Goal: Task Accomplishment & Management: Manage account settings

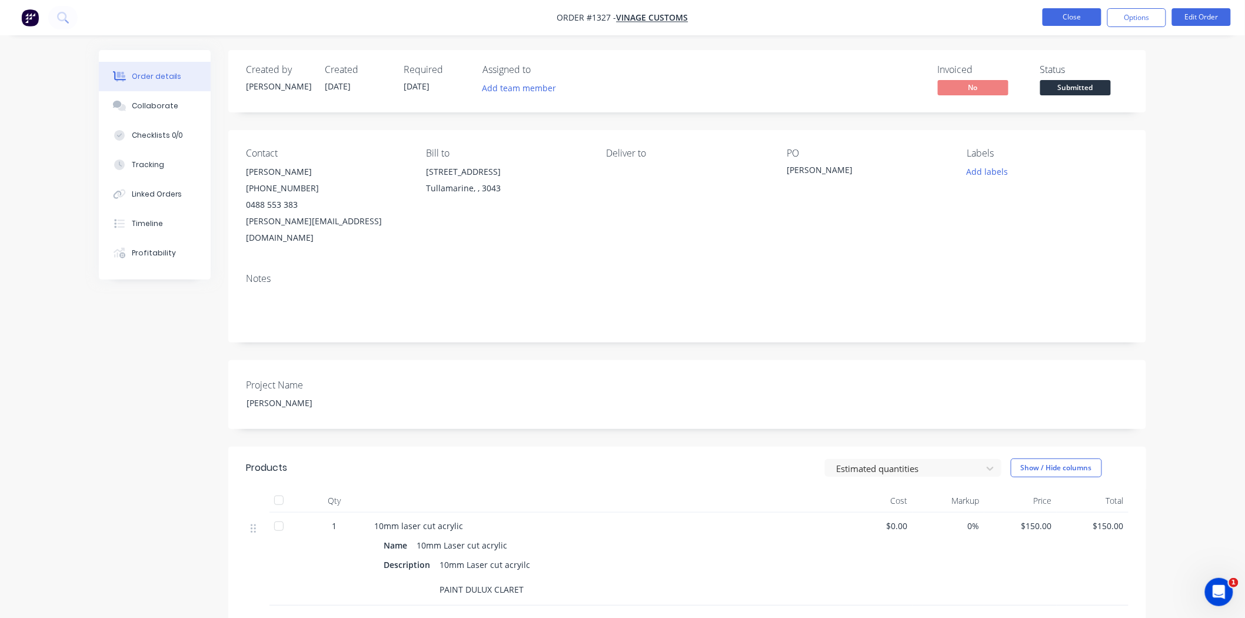
click at [1084, 19] on button "Close" at bounding box center [1071, 17] width 59 height 18
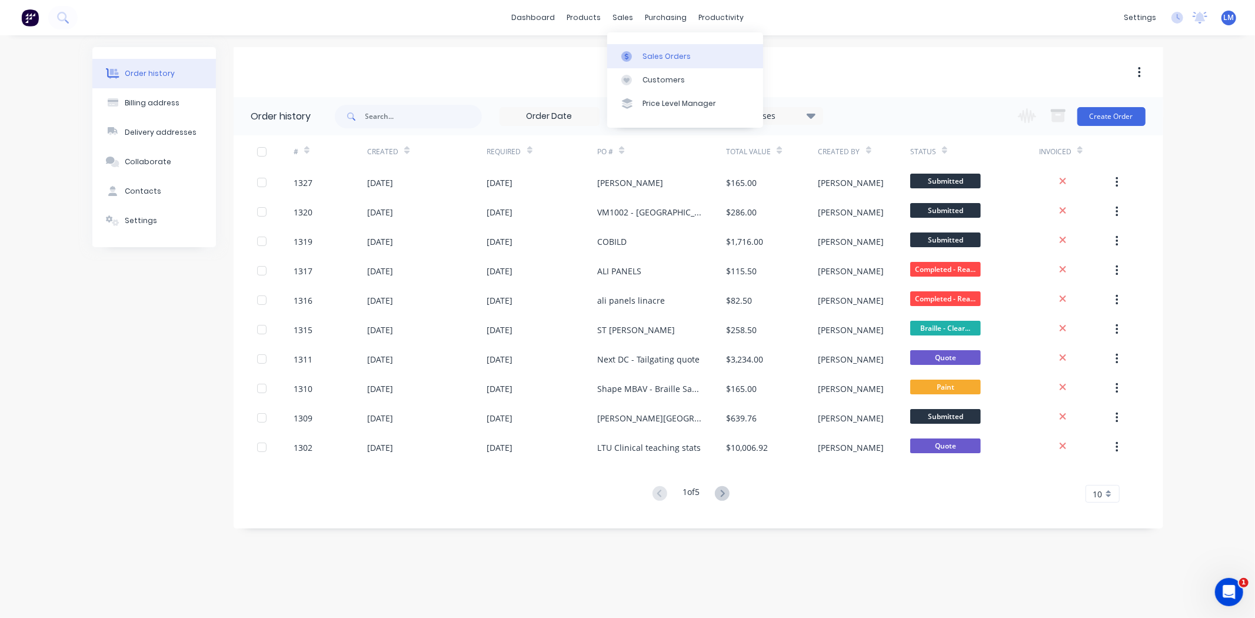
click at [666, 51] on div "Sales Orders" at bounding box center [666, 56] width 48 height 11
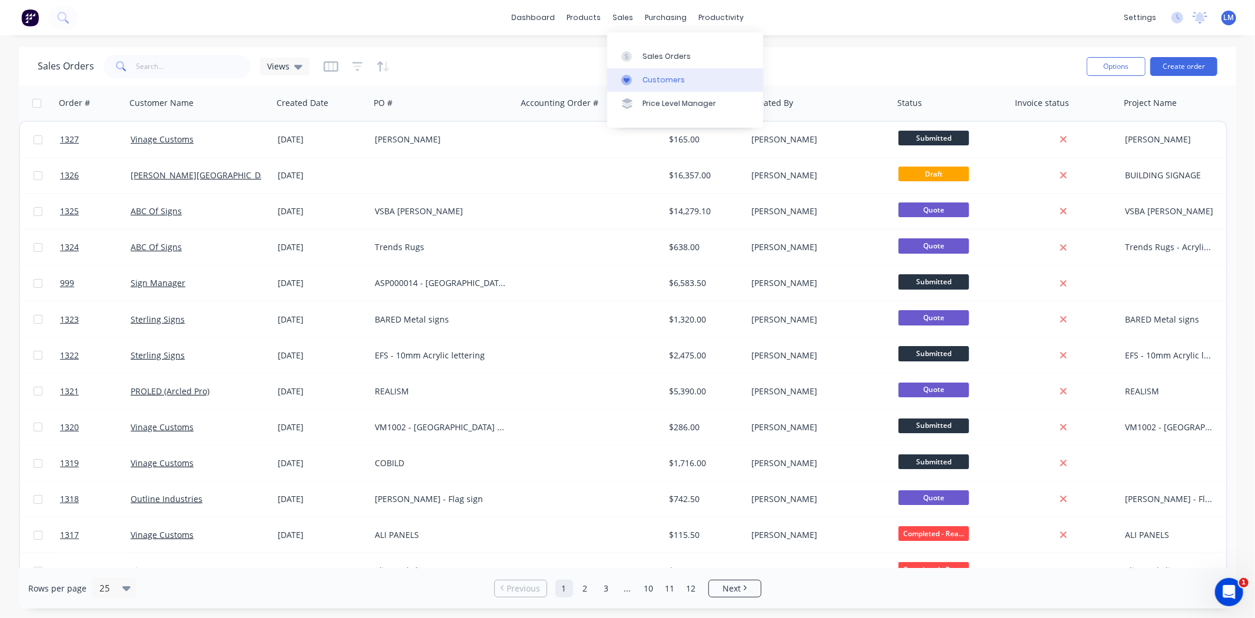
click at [665, 73] on link "Customers" at bounding box center [685, 80] width 156 height 24
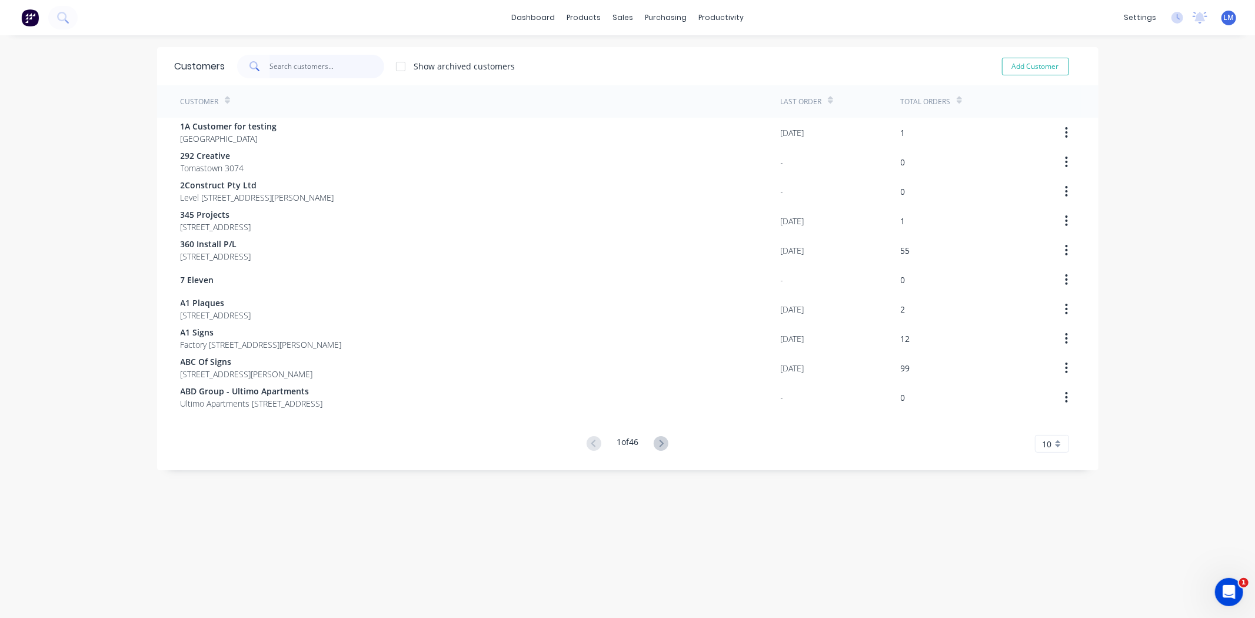
click at [351, 62] on input "text" at bounding box center [326, 67] width 115 height 24
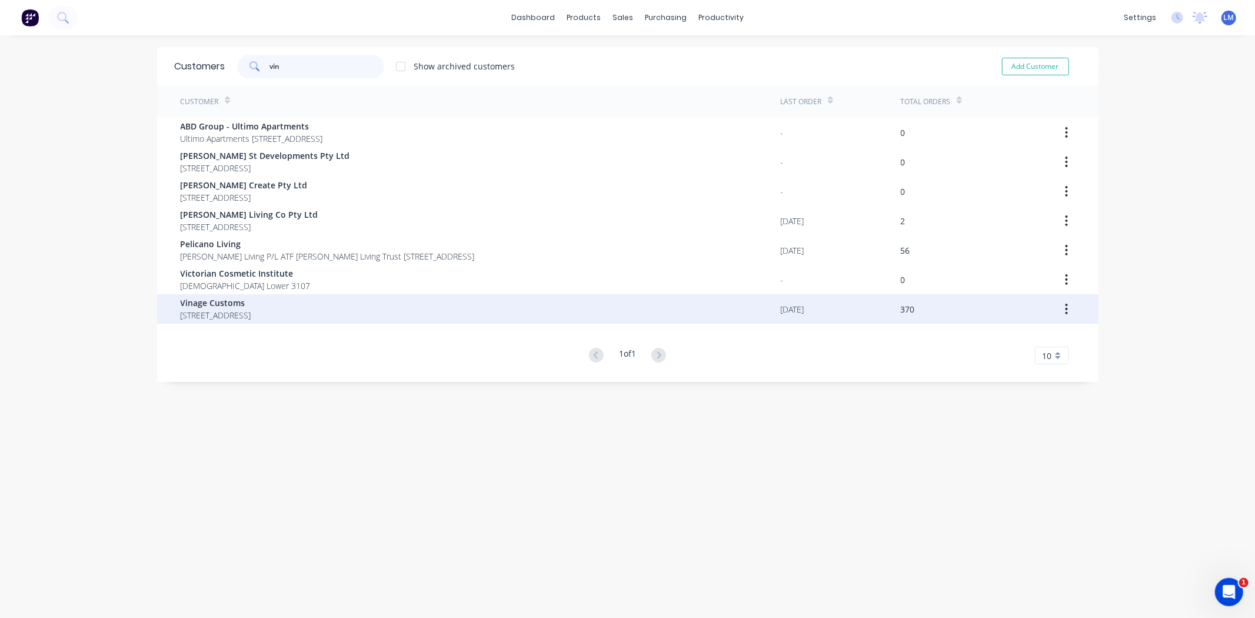
type input "vin"
click at [181, 315] on span "[STREET_ADDRESS]" at bounding box center [216, 315] width 71 height 12
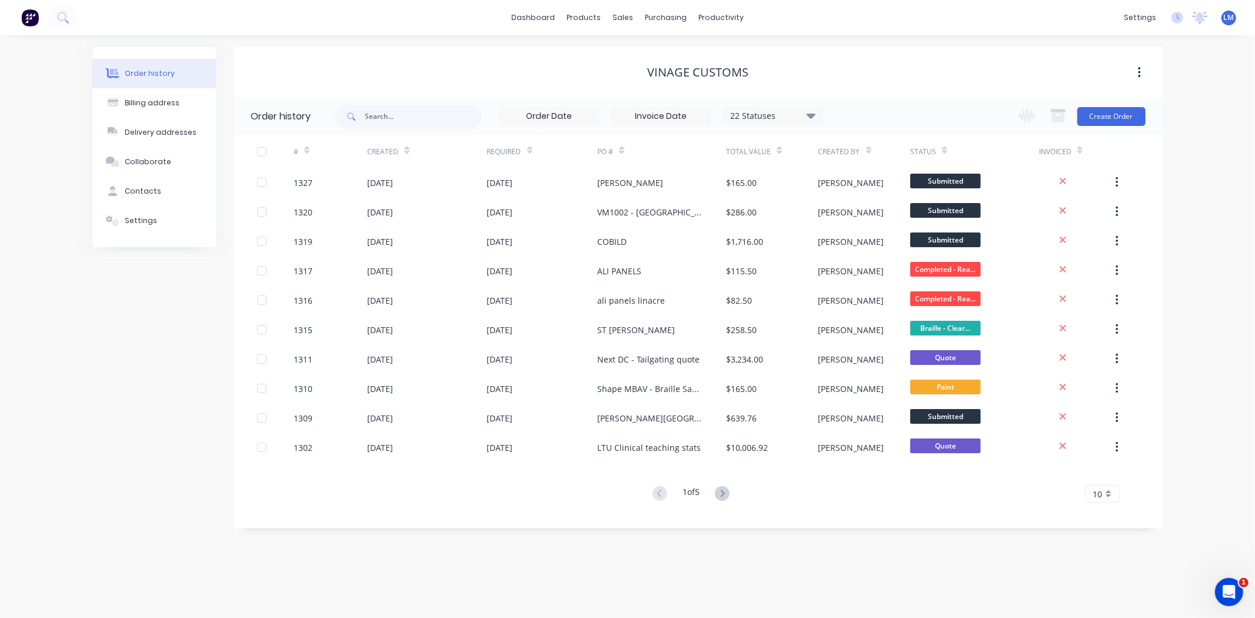
click at [809, 119] on icon at bounding box center [811, 115] width 9 height 14
click at [870, 251] on label at bounding box center [870, 251] width 0 height 0
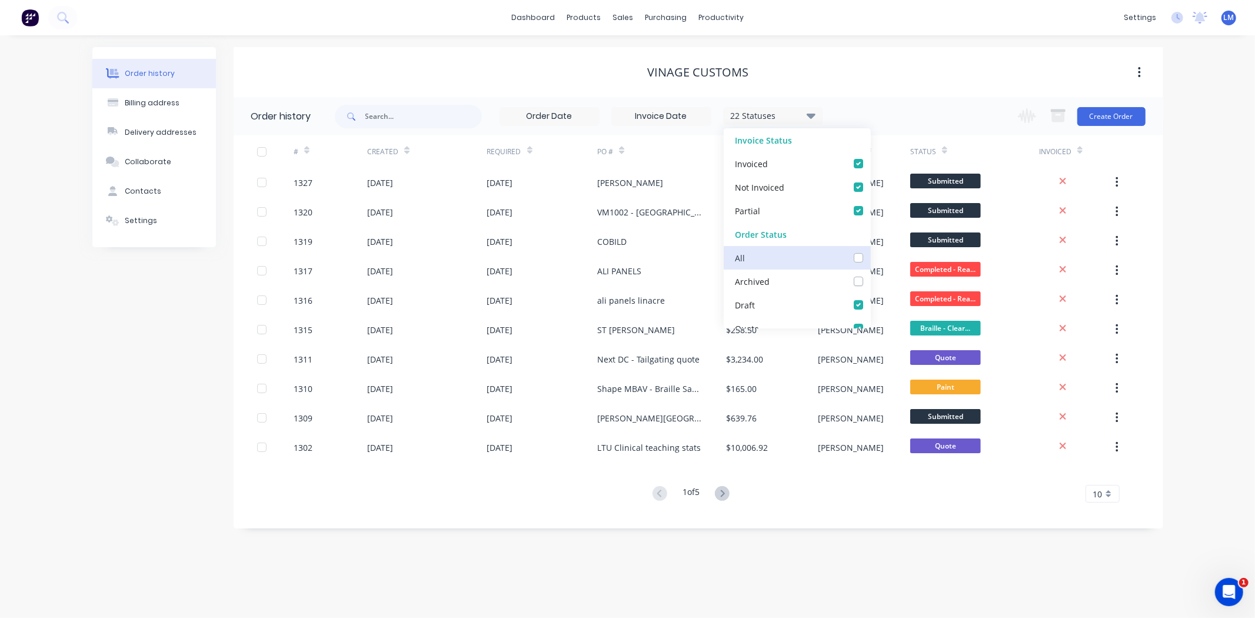
click at [870, 255] on input "checkbox" at bounding box center [874, 256] width 9 height 11
checkbox input "true"
click at [916, 114] on div "23 Statuses Invoice Status Invoiced Not Invoiced Partial Order Status All Archi…" at bounding box center [749, 116] width 828 height 38
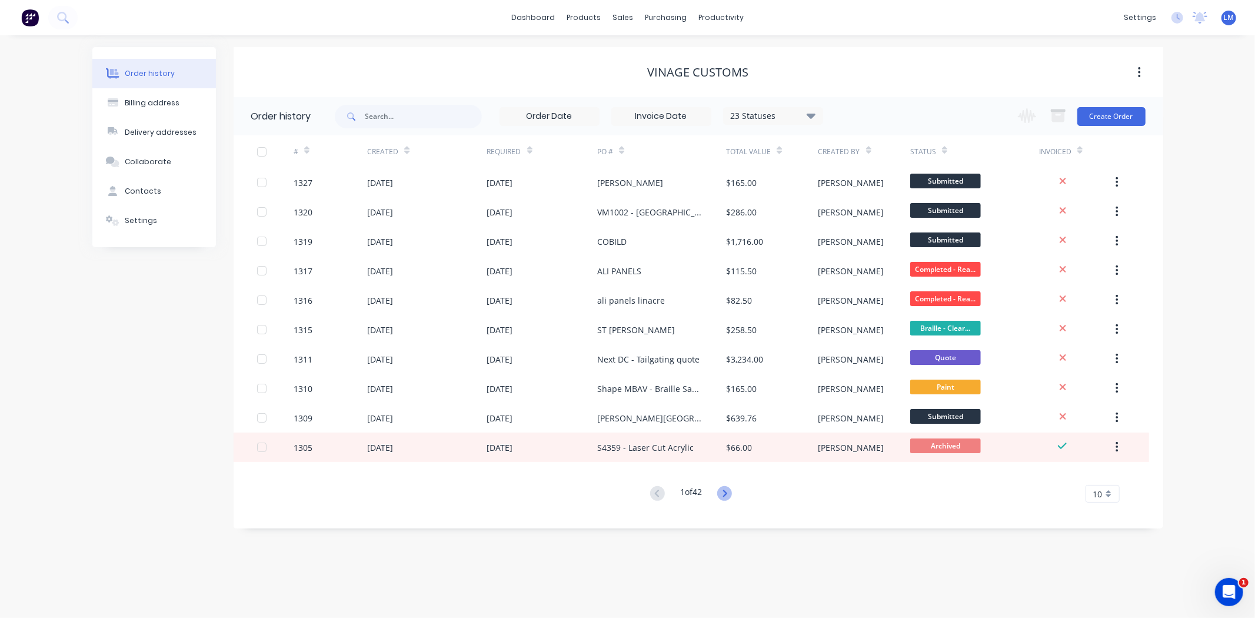
click at [729, 486] on icon at bounding box center [724, 493] width 15 height 15
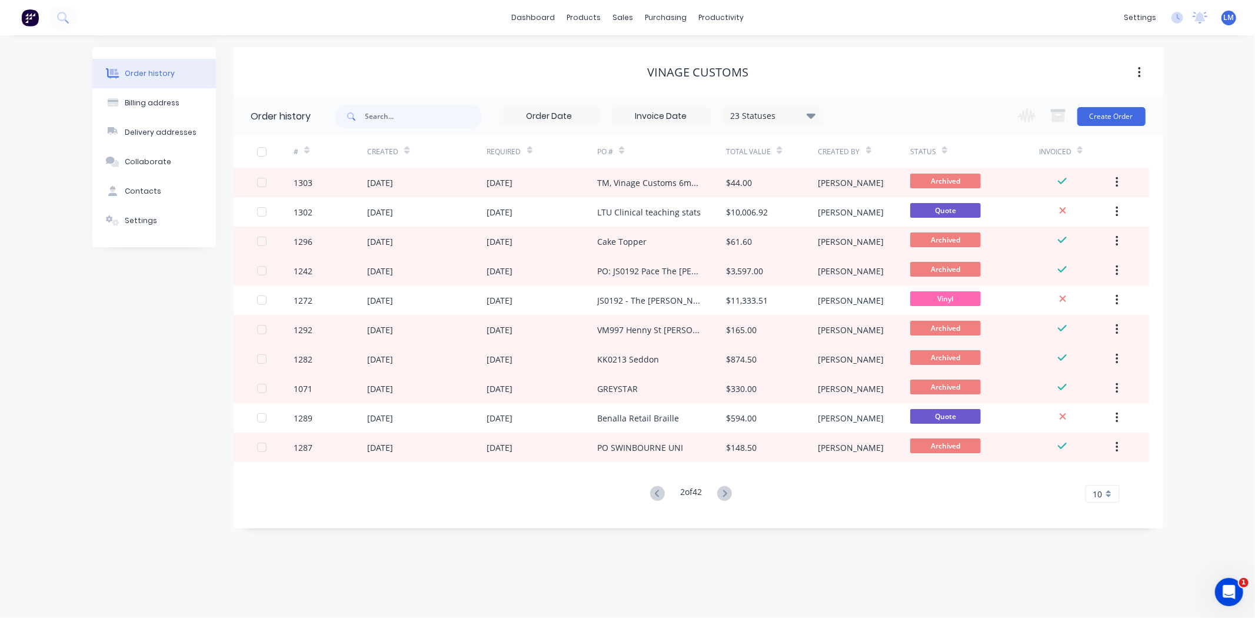
click at [729, 486] on icon at bounding box center [724, 493] width 15 height 15
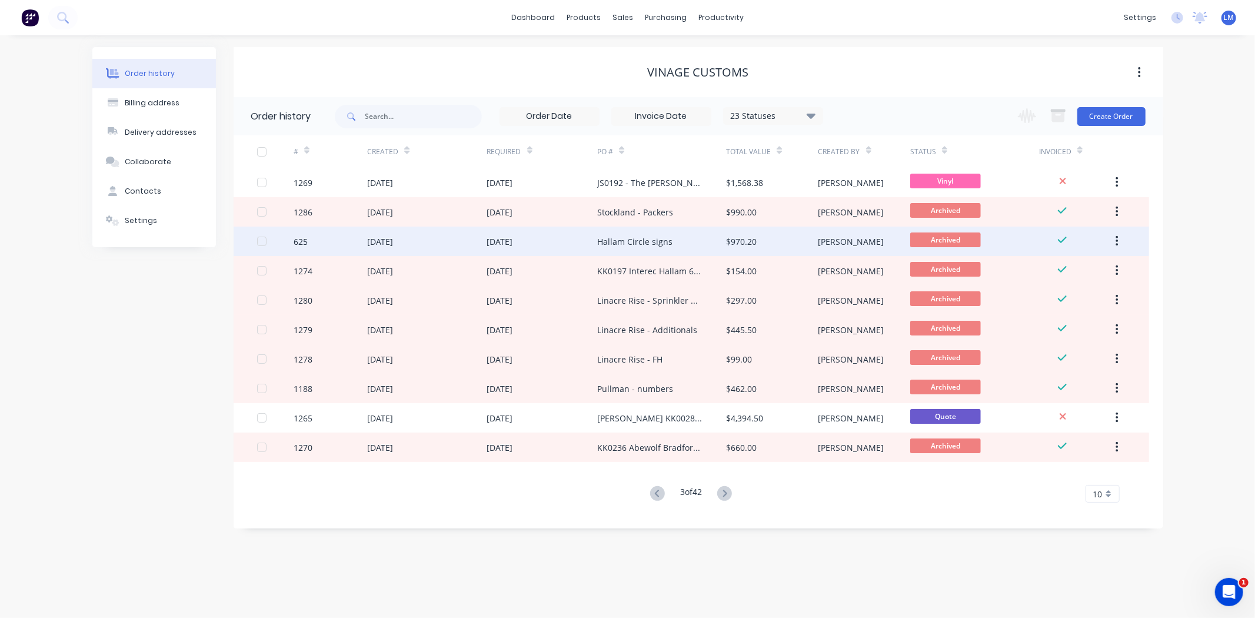
click at [685, 242] on div "Hallam Circle signs" at bounding box center [661, 240] width 129 height 29
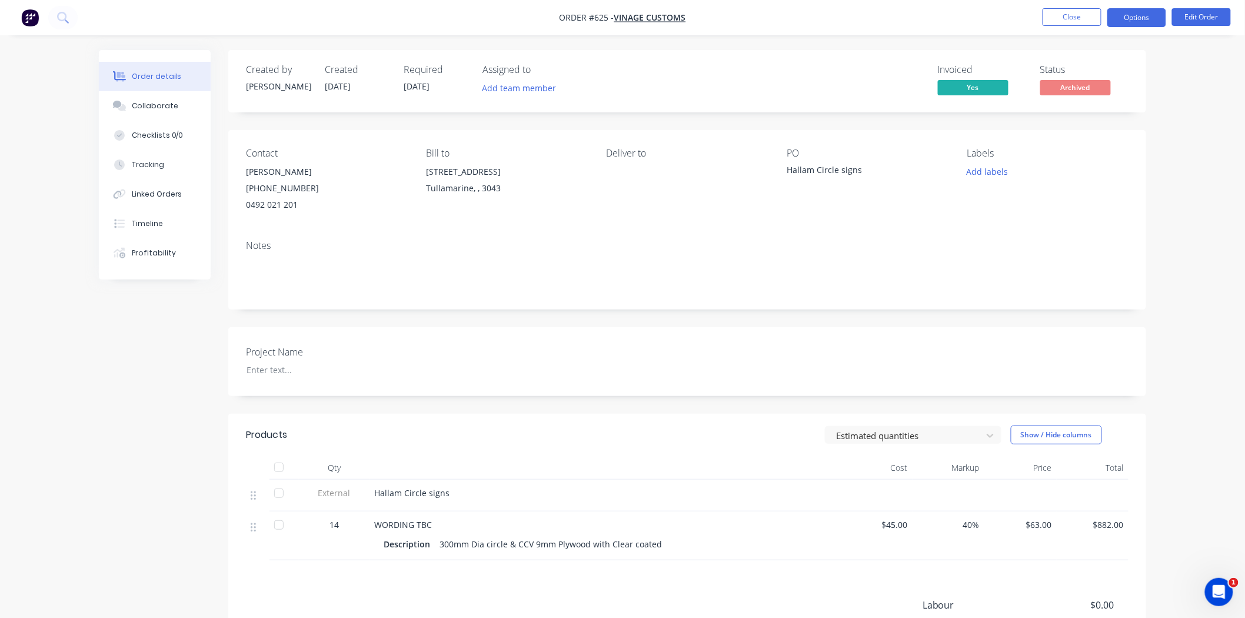
click at [1146, 18] on button "Options" at bounding box center [1136, 17] width 59 height 19
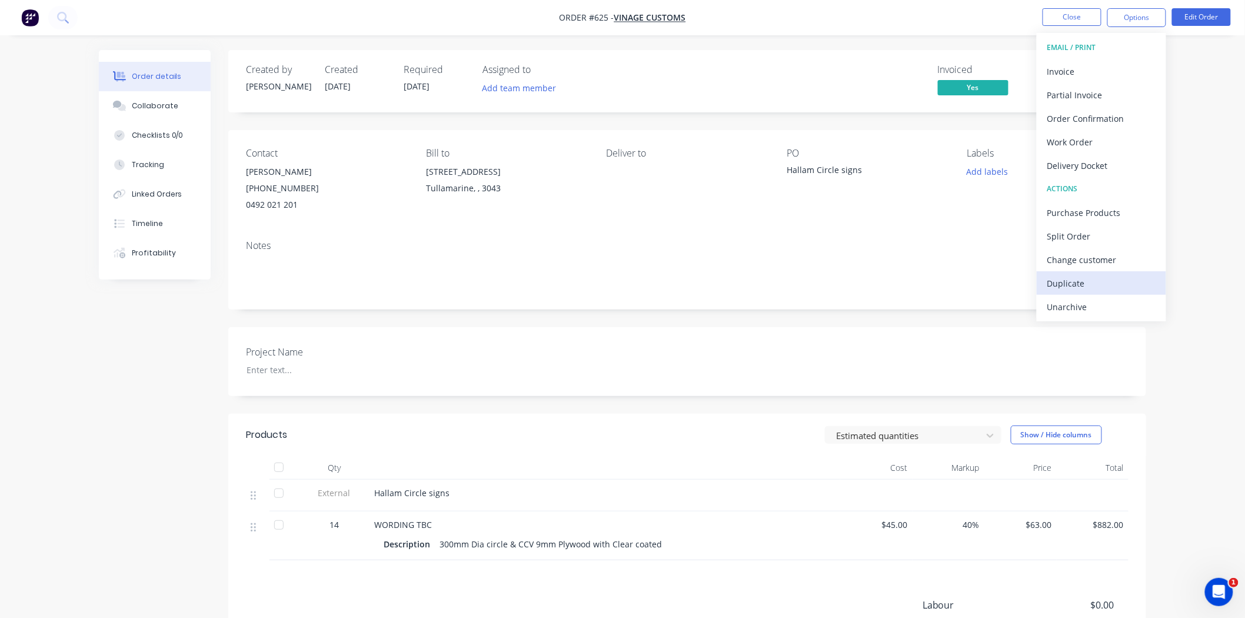
click at [1094, 279] on div "Duplicate" at bounding box center [1101, 283] width 108 height 17
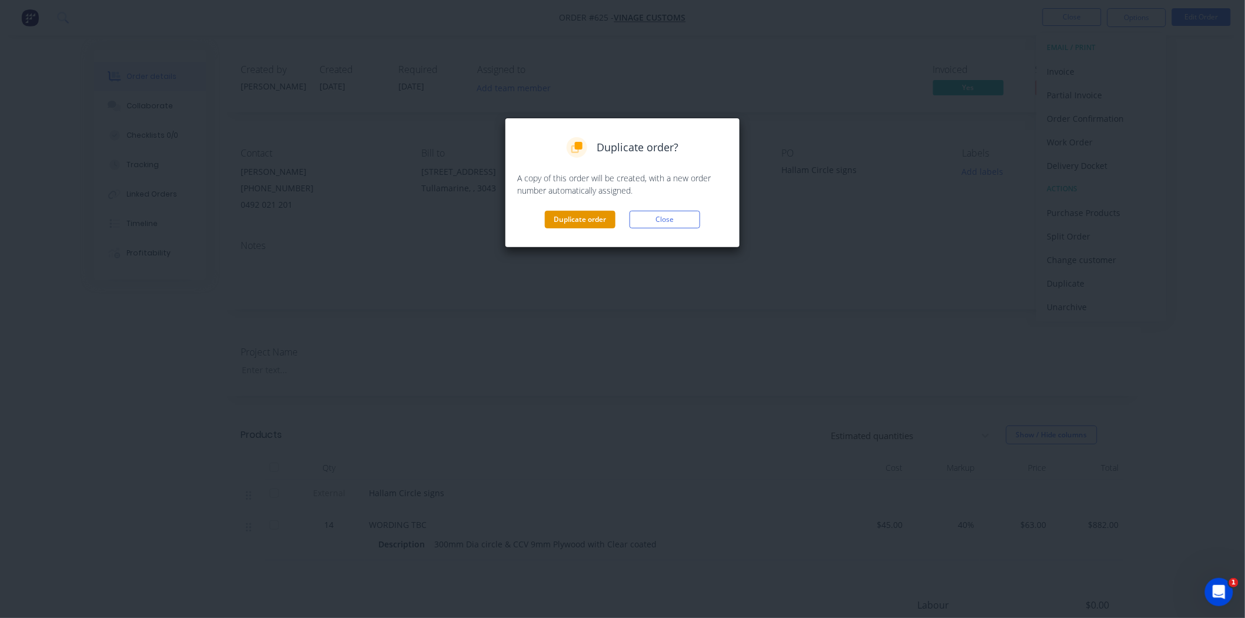
click at [584, 215] on button "Duplicate order" at bounding box center [580, 220] width 71 height 18
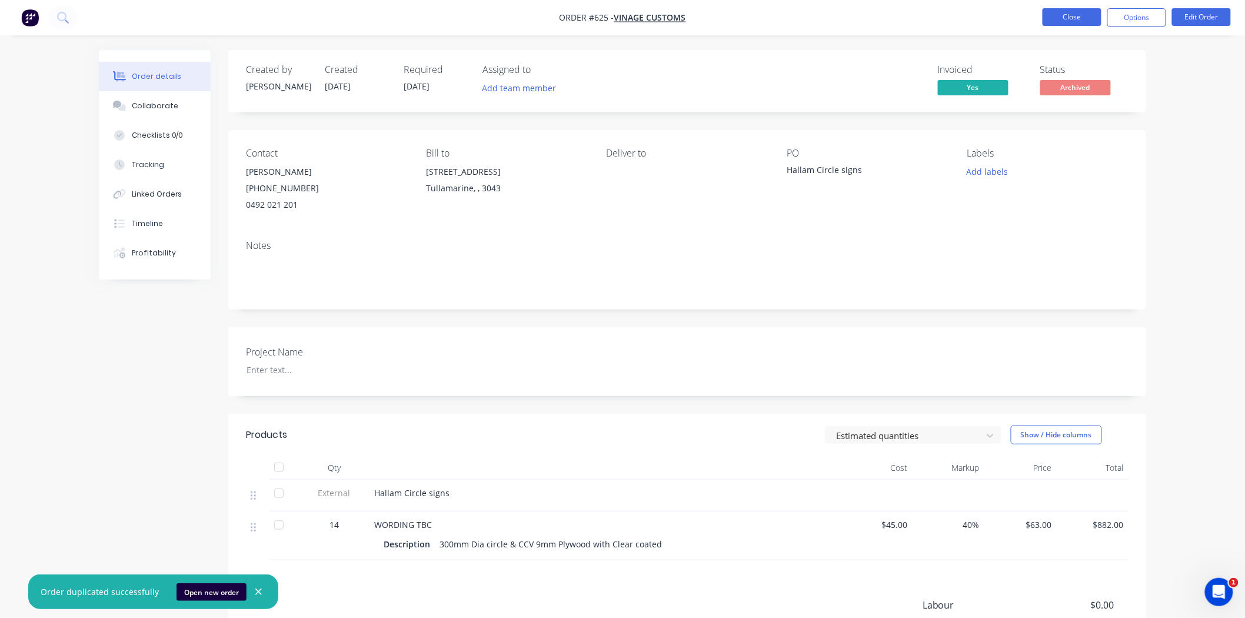
click at [1049, 18] on button "Close" at bounding box center [1071, 17] width 59 height 18
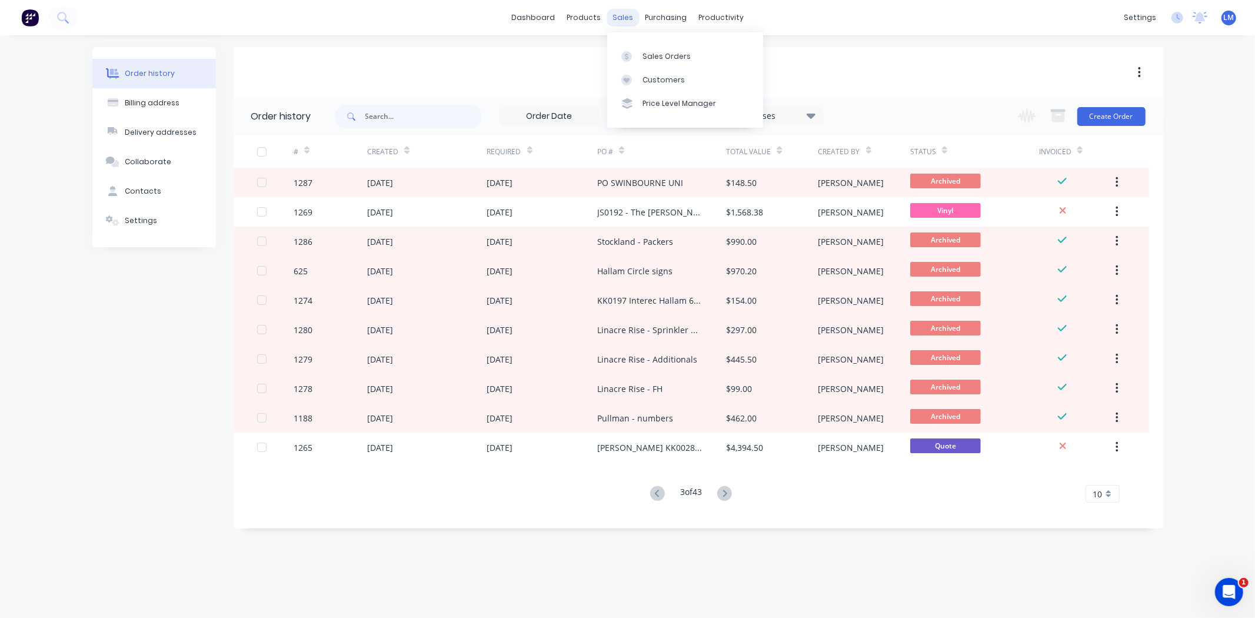
click at [621, 14] on div "sales" at bounding box center [622, 18] width 32 height 18
click at [657, 55] on div "Sales Orders" at bounding box center [666, 56] width 48 height 11
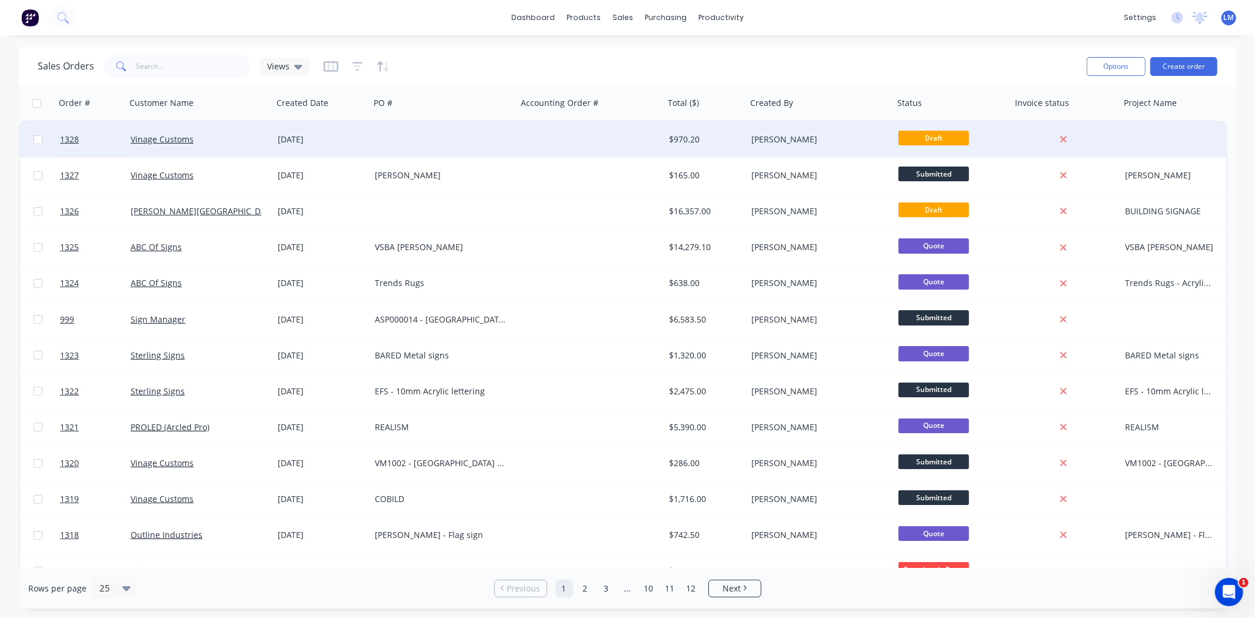
click at [506, 142] on div at bounding box center [443, 139] width 147 height 35
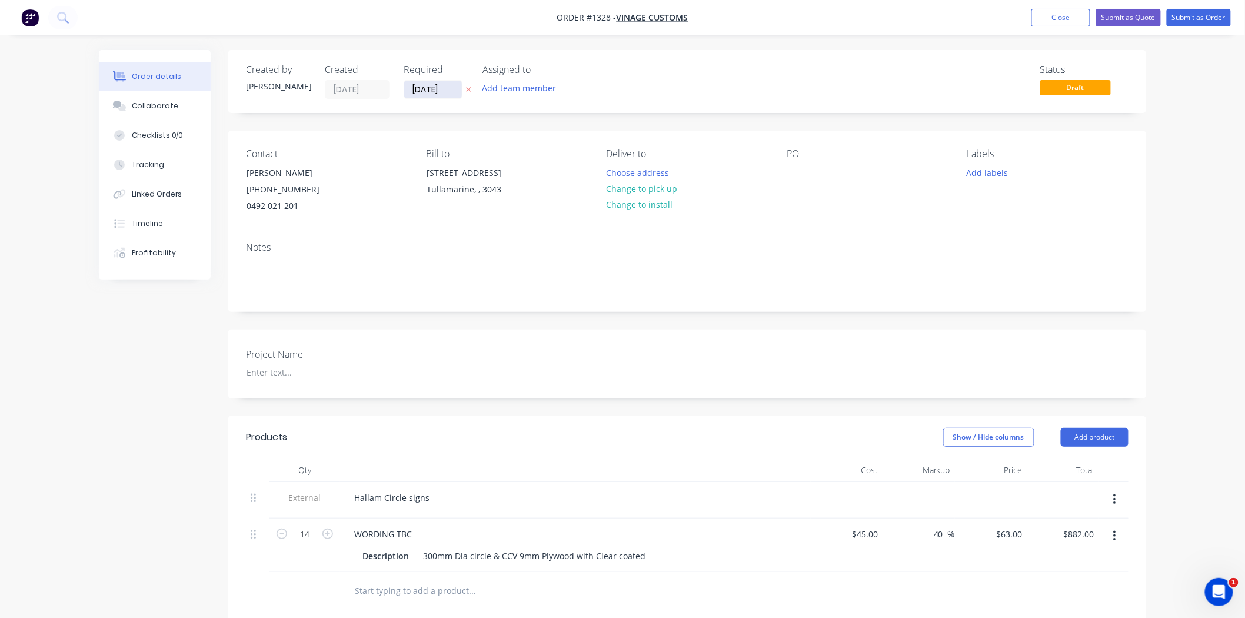
click at [434, 95] on input "[DATE]" at bounding box center [433, 90] width 58 height 18
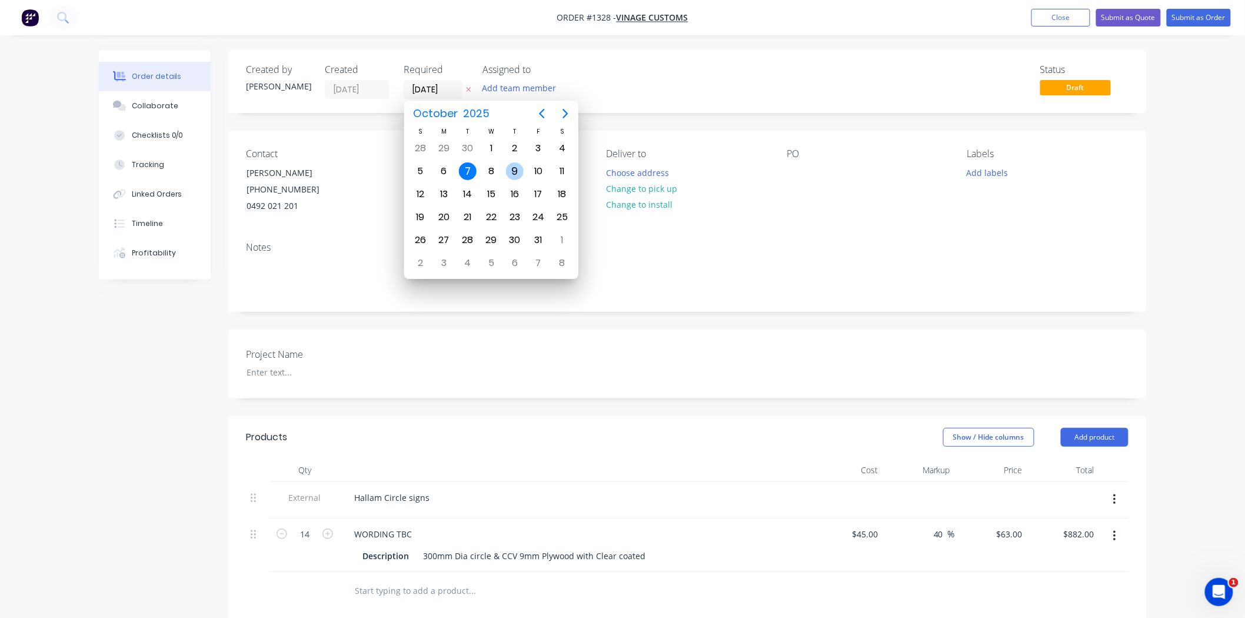
click at [513, 172] on div "9" at bounding box center [515, 171] width 18 height 18
type input "[DATE]"
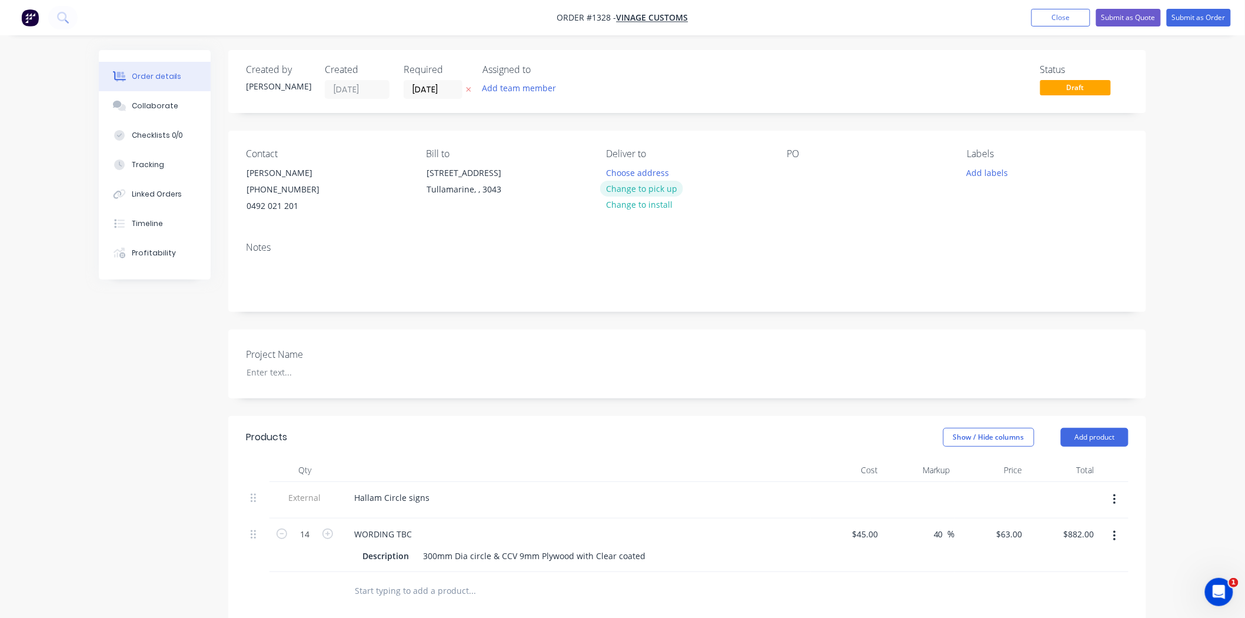
click at [637, 184] on button "Change to pick up" at bounding box center [642, 189] width 84 height 16
click at [795, 175] on div at bounding box center [796, 172] width 19 height 17
paste div
click at [322, 366] on div at bounding box center [311, 372] width 147 height 17
paste div
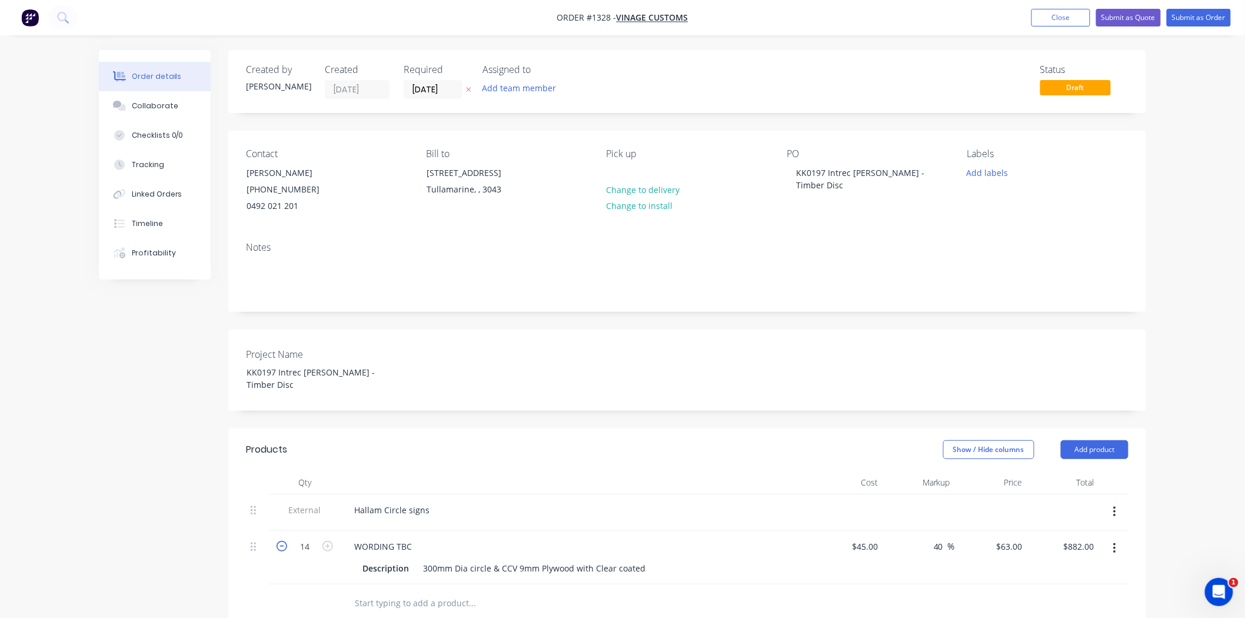
click at [284, 547] on icon "button" at bounding box center [281, 546] width 11 height 11
type input "13"
type input "$819.00"
click at [284, 547] on icon "button" at bounding box center [281, 546] width 11 height 11
type input "12"
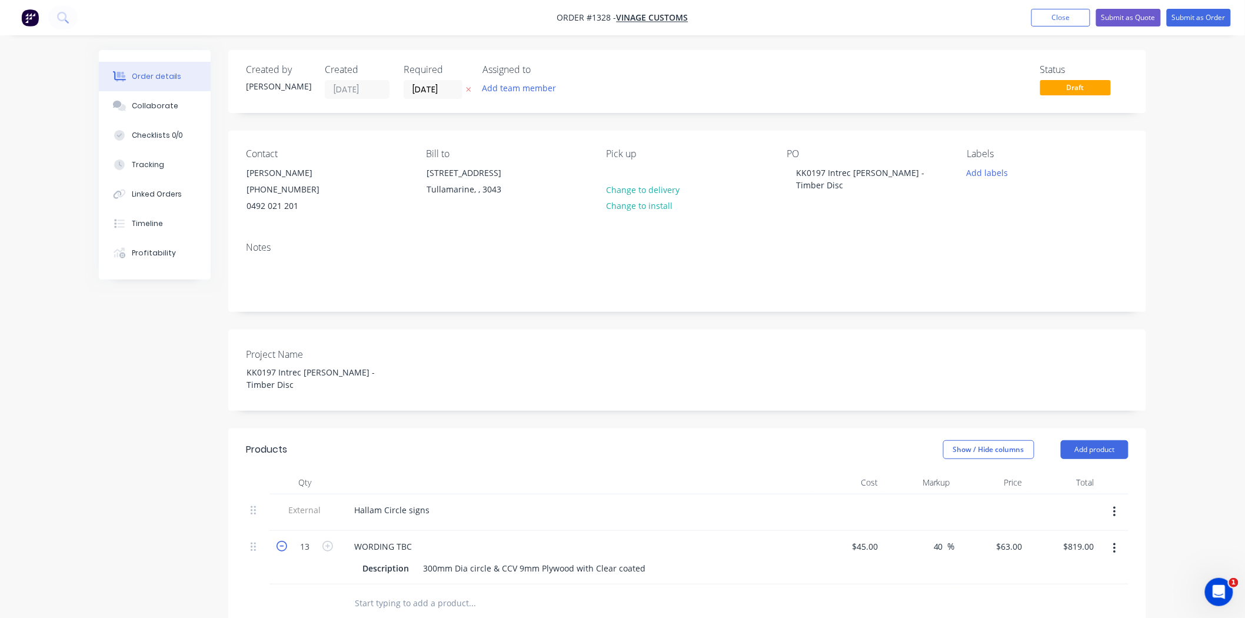
type input "$756.00"
click at [284, 547] on icon "button" at bounding box center [281, 546] width 11 height 11
type input "11"
type input "$693.00"
type input "1"
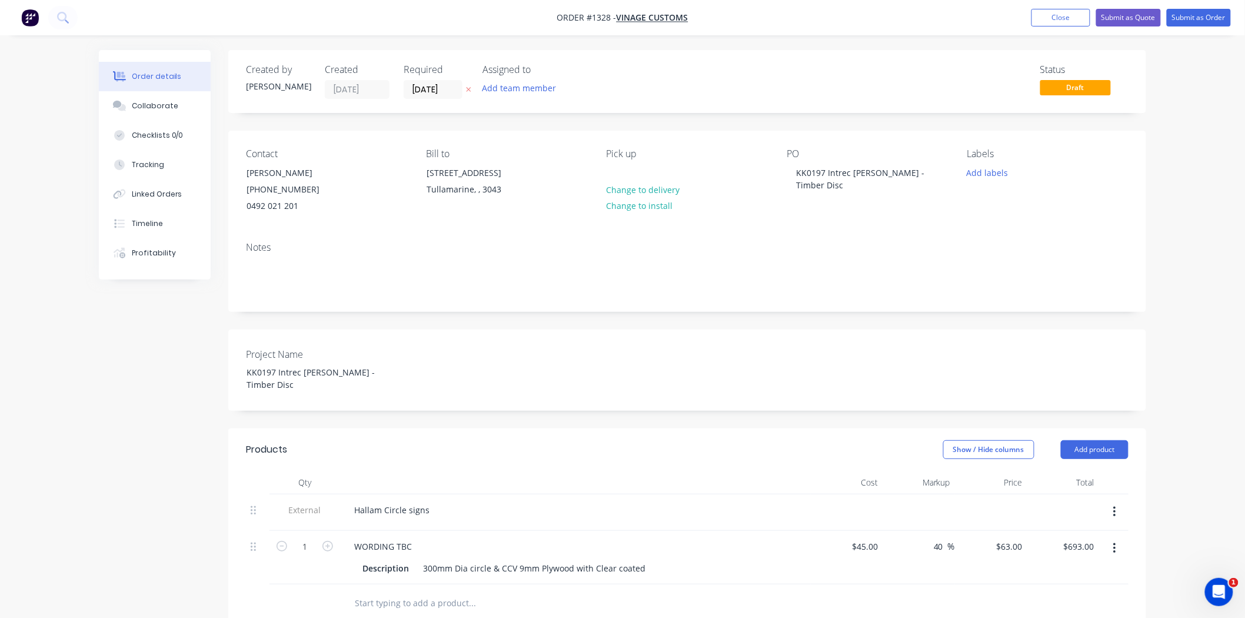
type input "$63.00"
click at [656, 507] on div "Hallam Circle signs" at bounding box center [575, 509] width 461 height 17
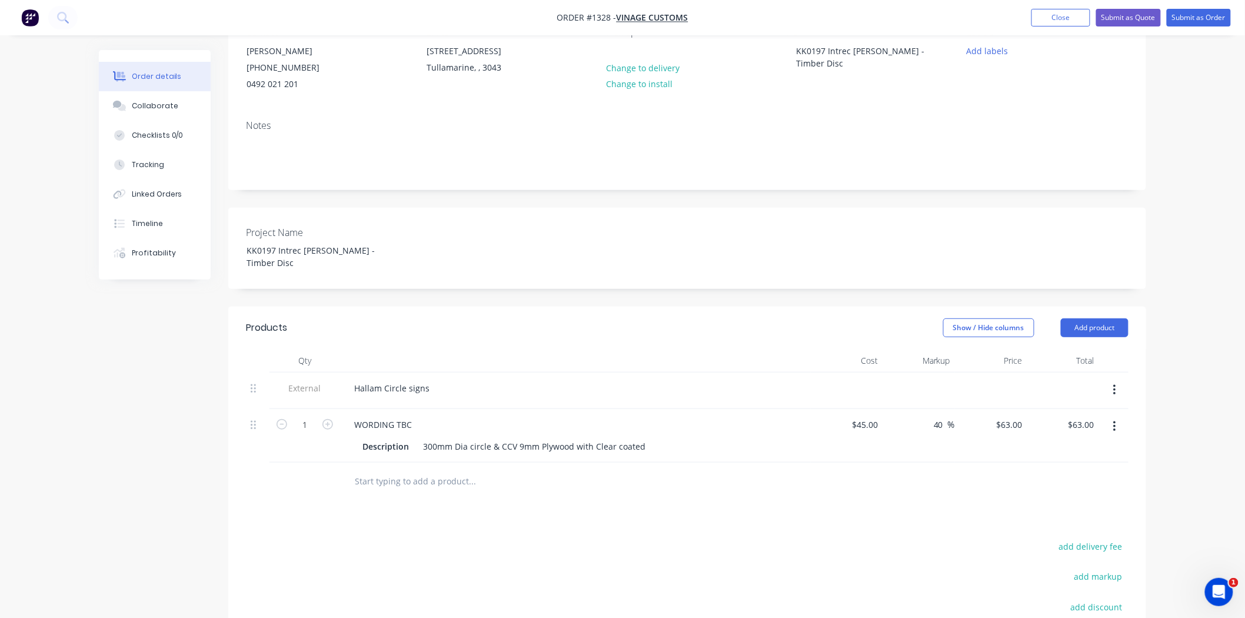
scroll to position [131, 0]
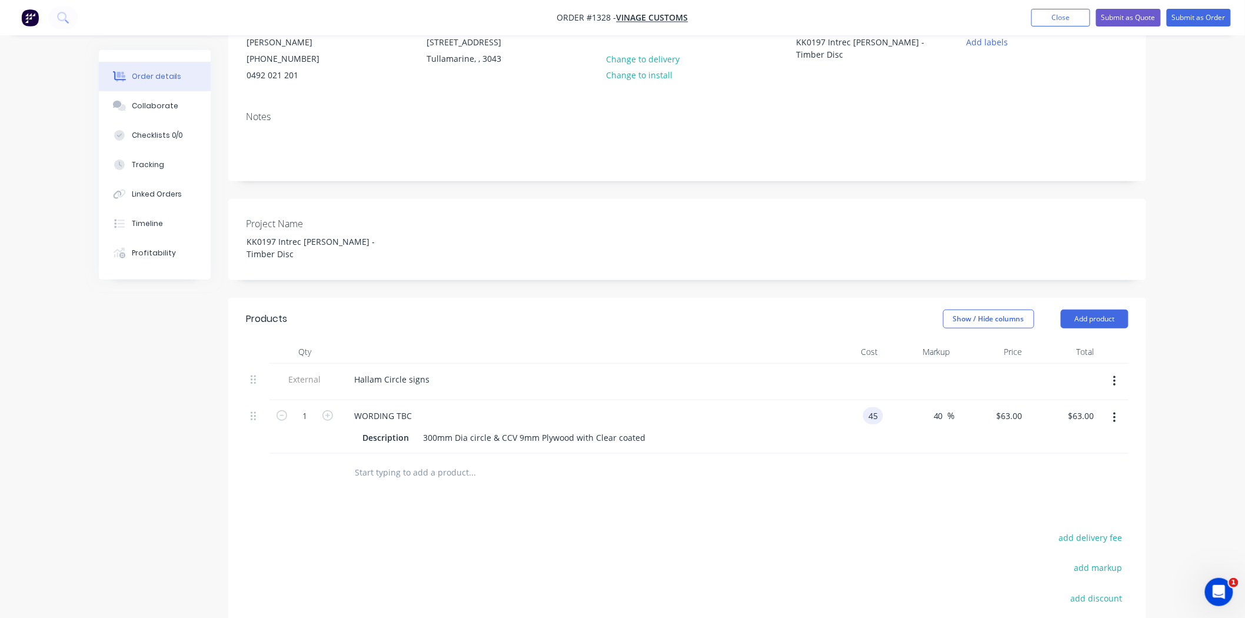
drag, startPoint x: 855, startPoint y: 414, endPoint x: 893, endPoint y: 414, distance: 37.6
click at [893, 414] on div "1 WORDING TBC Description 300mm Dia circle & CCV 9mm Plywood with Clear coated …" at bounding box center [687, 427] width 882 height 54
type input "$90.00"
type input "$126.00"
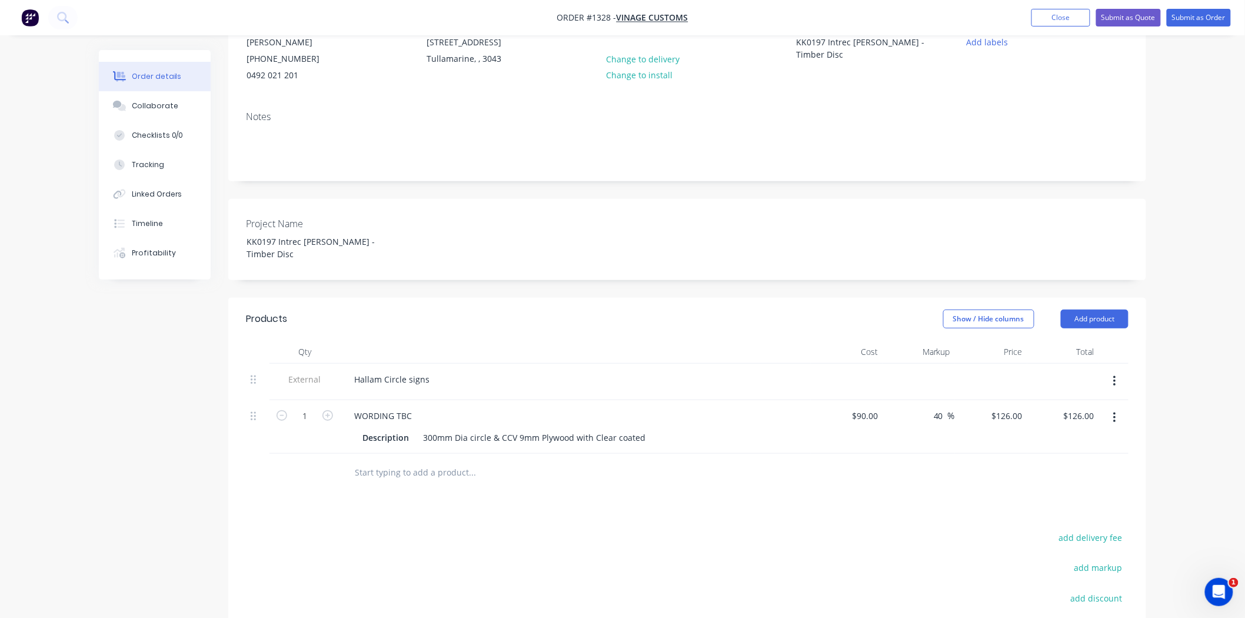
click at [874, 521] on div "Products Show / Hide columns Add product Qty Cost Markup Price Total External H…" at bounding box center [687, 536] width 918 height 476
drag, startPoint x: 939, startPoint y: 418, endPoint x: 919, endPoint y: 418, distance: 19.4
click at [919, 418] on div "40 40 %" at bounding box center [919, 427] width 72 height 54
type input "50"
type input "$135.00"
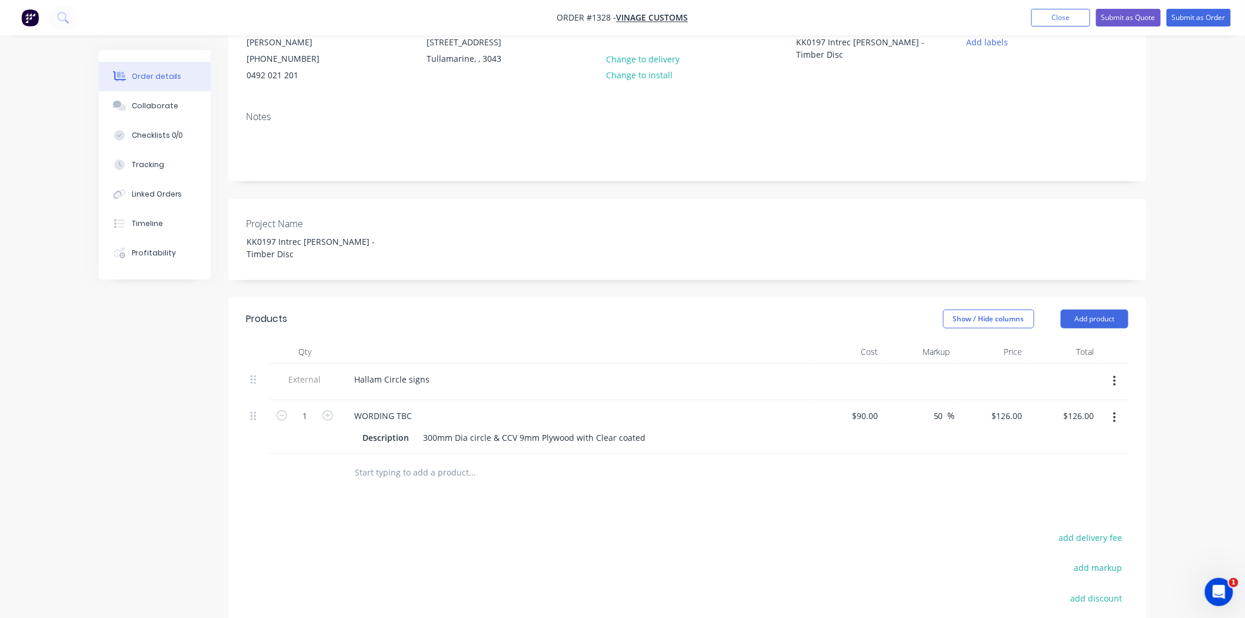
type input "$135.00"
click at [645, 438] on div "300mm Dia circle & CCV 9mm Plywood with Clear coated" at bounding box center [534, 437] width 232 height 17
click at [782, 539] on div "Products Show / Hide columns Add product Qty Cost Markup Price Total External H…" at bounding box center [687, 555] width 918 height 514
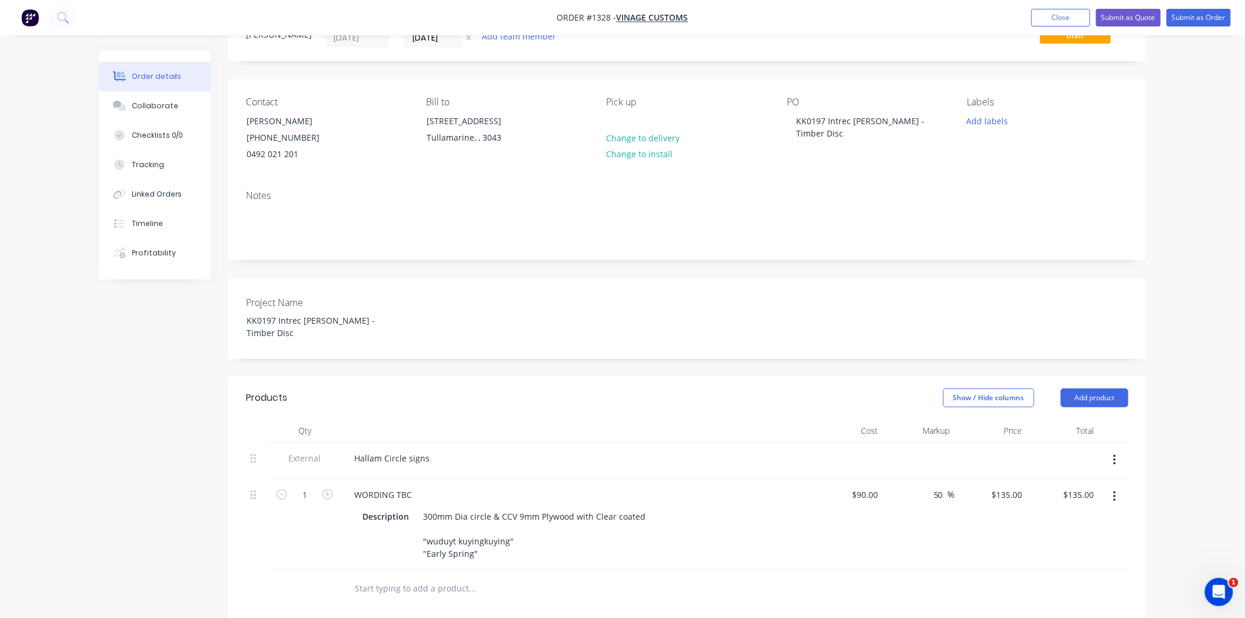
scroll to position [0, 0]
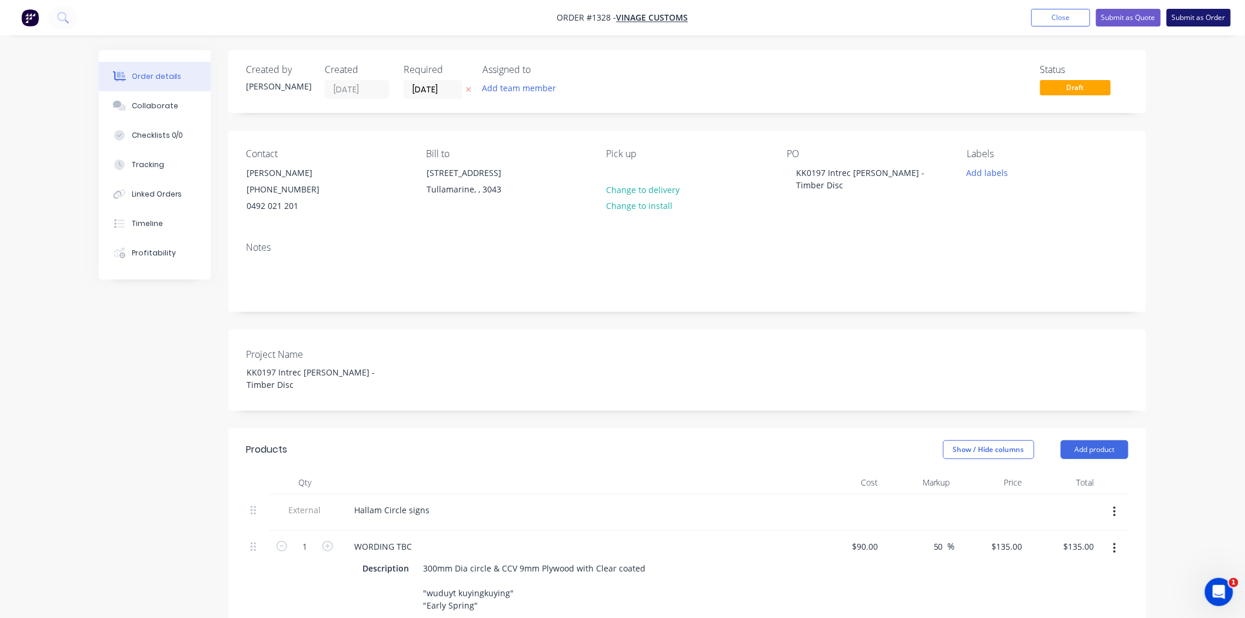
click at [1202, 15] on button "Submit as Order" at bounding box center [1199, 18] width 64 height 18
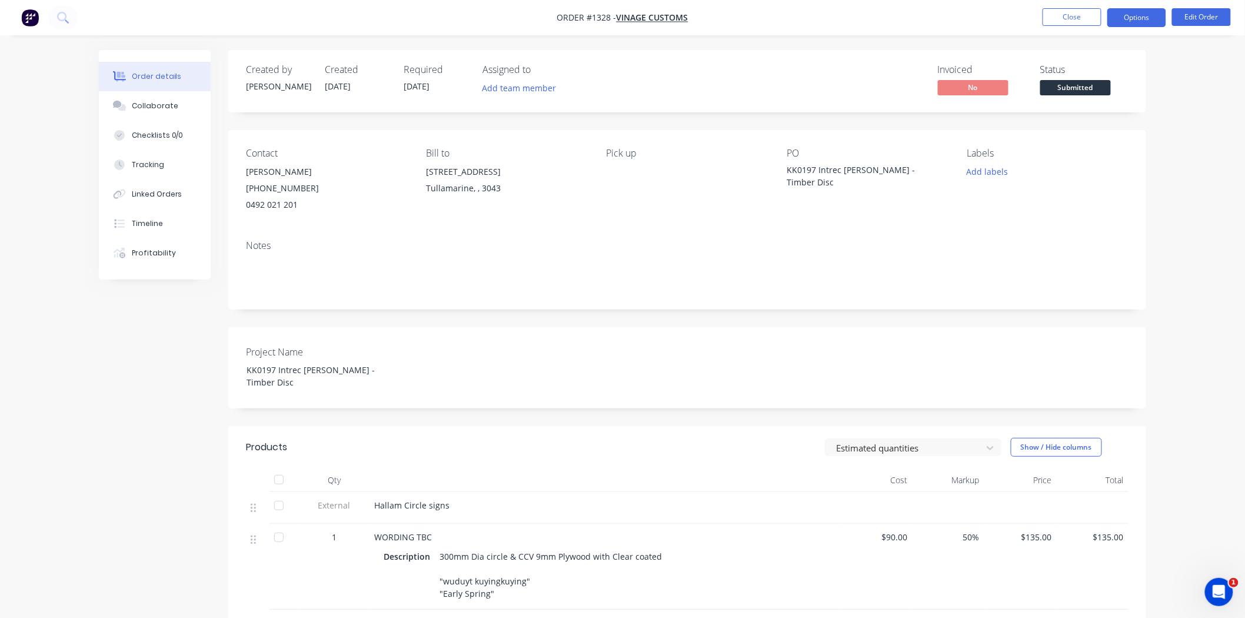
click at [1144, 18] on button "Options" at bounding box center [1136, 17] width 59 height 19
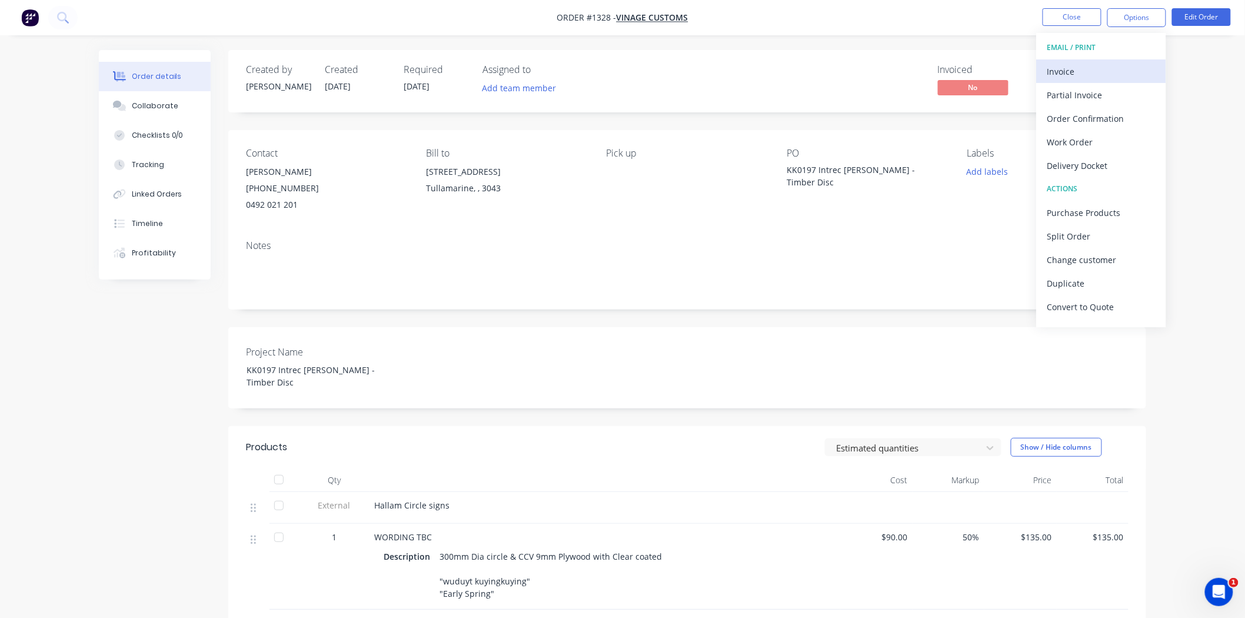
click at [1089, 68] on div "Invoice" at bounding box center [1101, 71] width 108 height 17
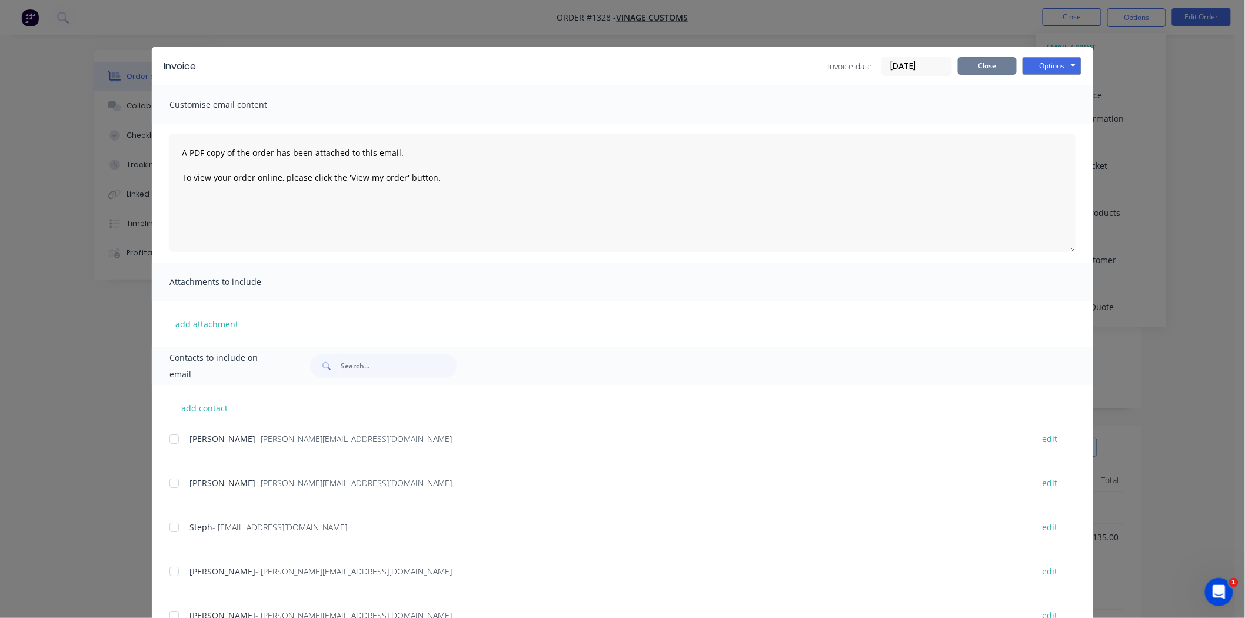
click at [991, 65] on button "Close" at bounding box center [987, 66] width 59 height 18
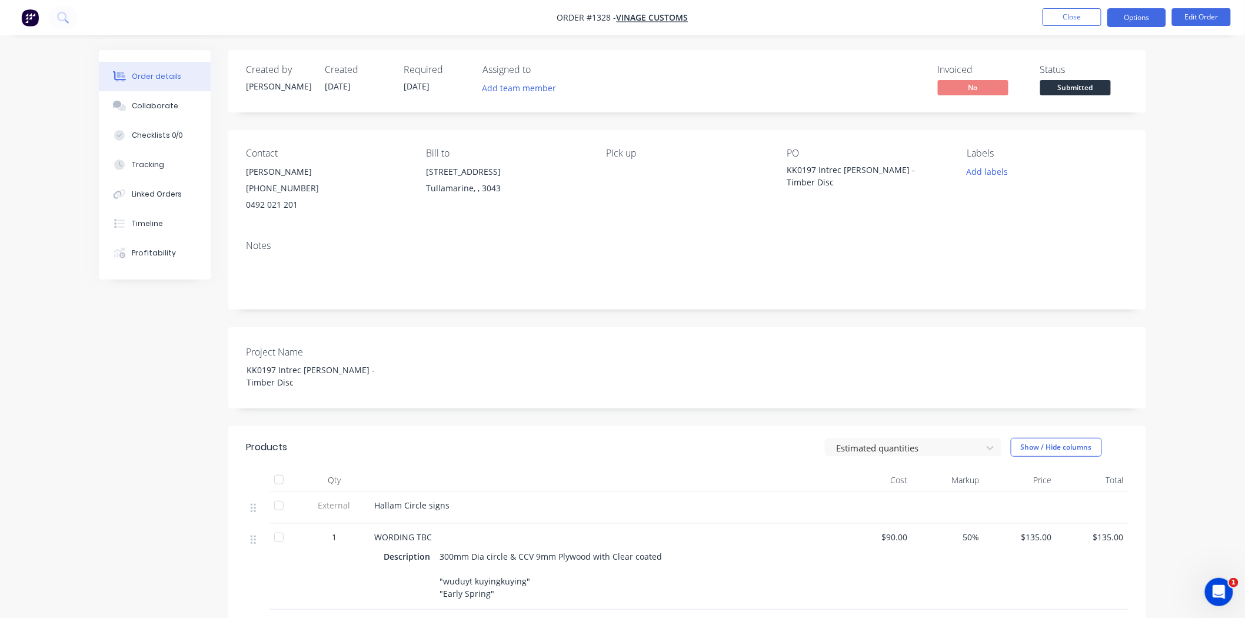
click at [1145, 16] on button "Options" at bounding box center [1136, 17] width 59 height 19
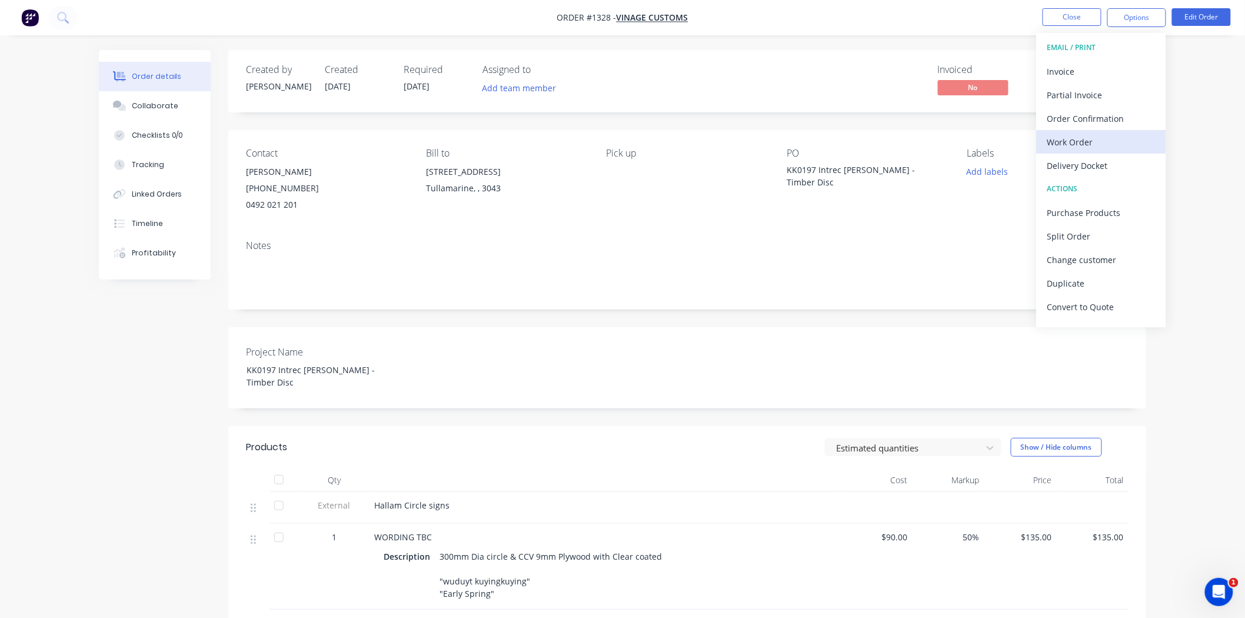
click at [1088, 139] on div "Work Order" at bounding box center [1101, 142] width 108 height 17
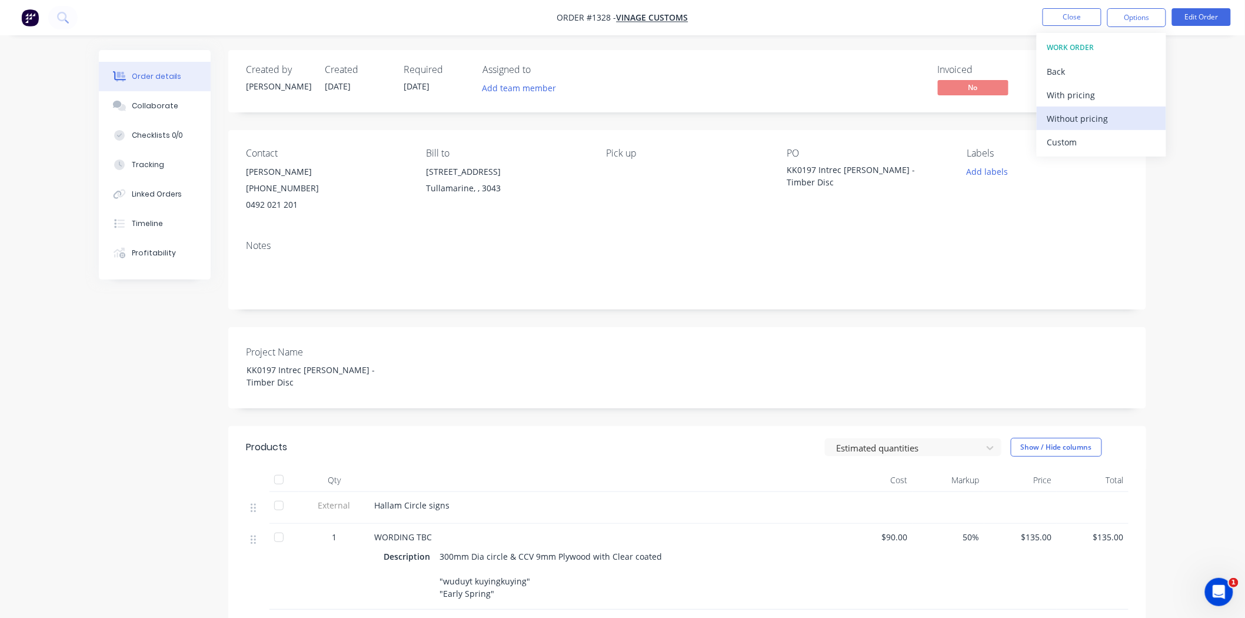
click at [1086, 120] on div "Without pricing" at bounding box center [1101, 118] width 108 height 17
